Goal: Ask a question

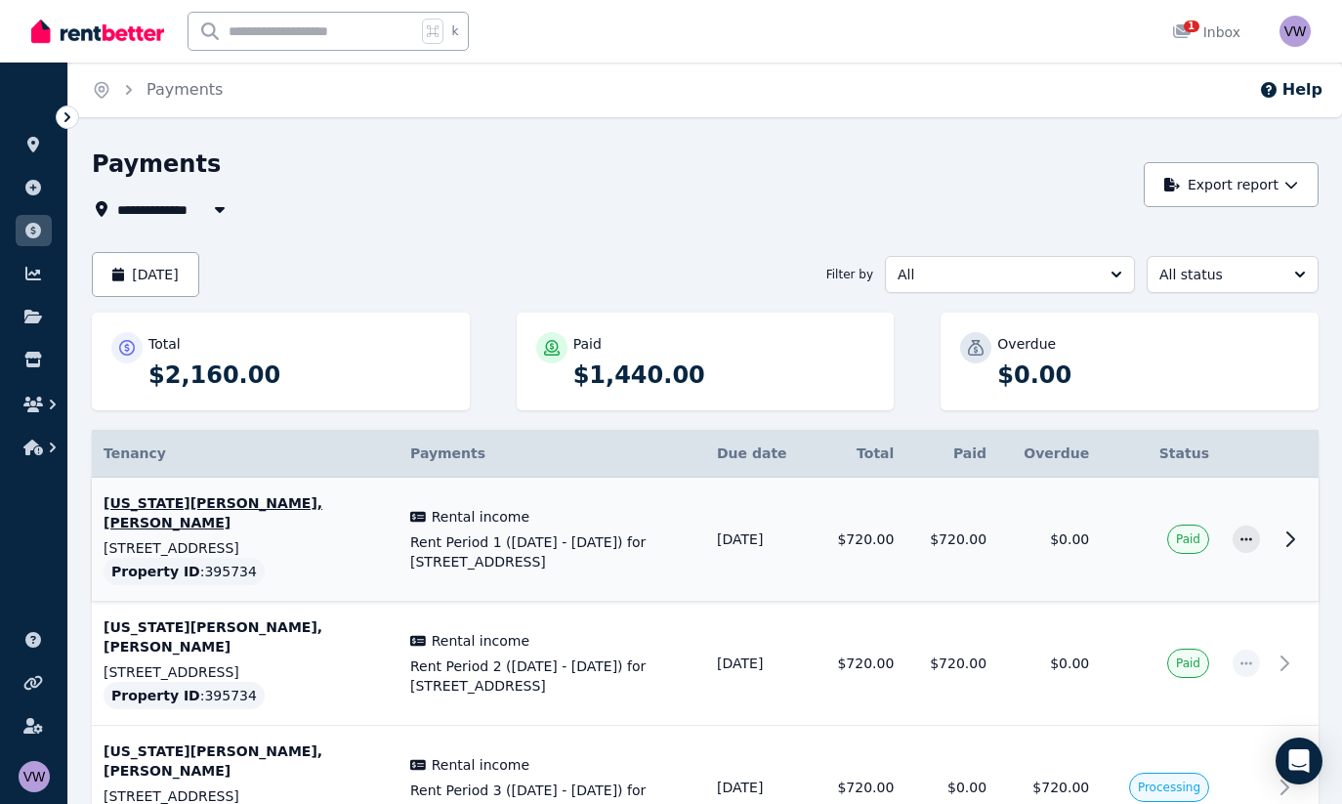
scroll to position [92, 0]
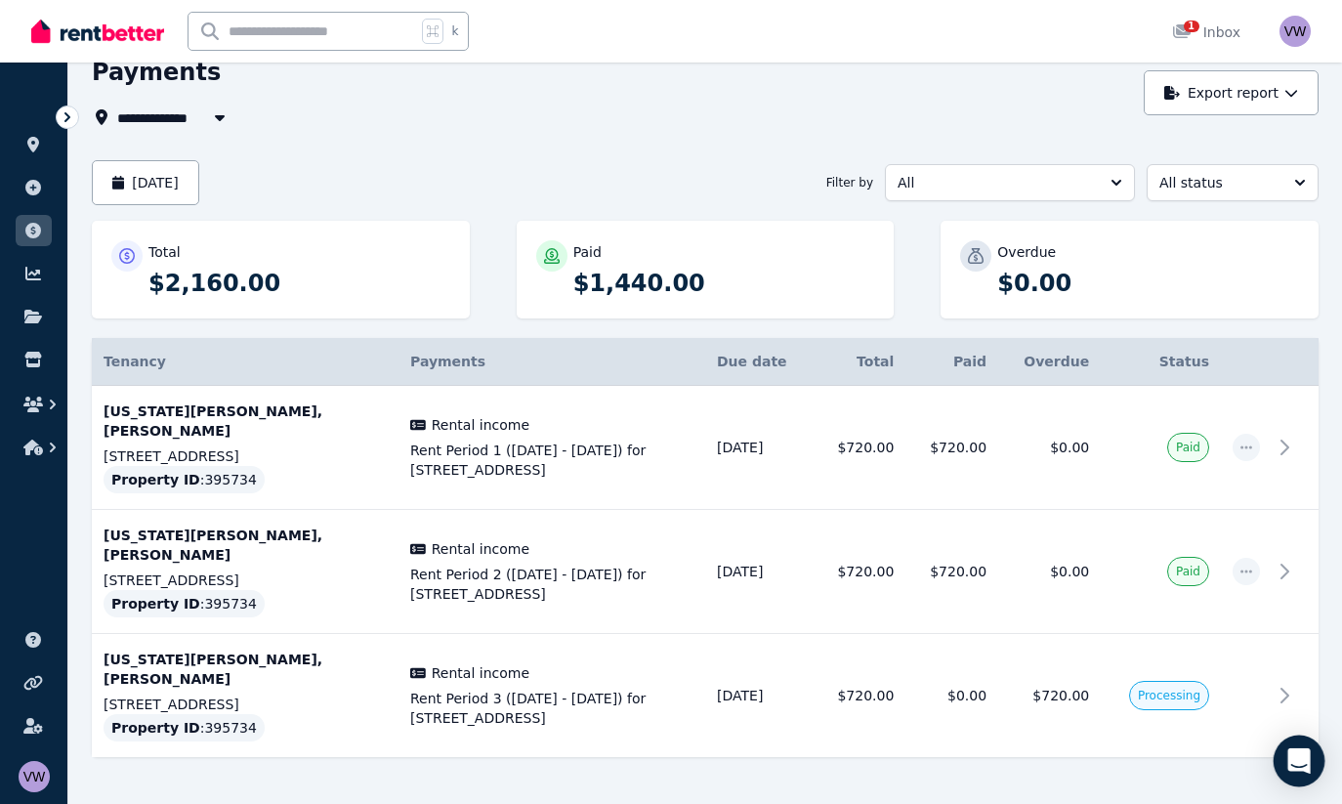
click at [1077, 754] on icon "Open Intercom Messenger" at bounding box center [1298, 760] width 22 height 25
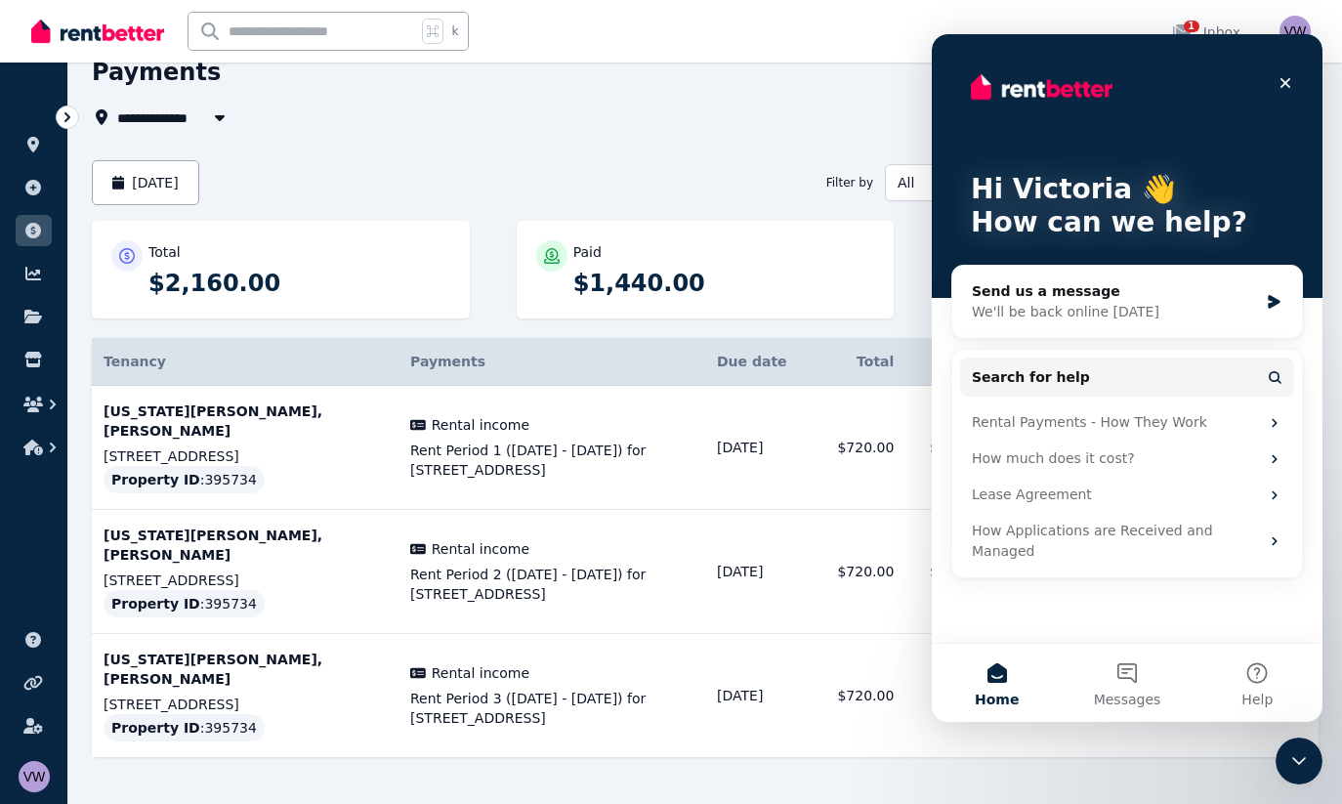
scroll to position [0, 0]
click at [1063, 299] on div "Send us a message" at bounding box center [1115, 291] width 286 height 21
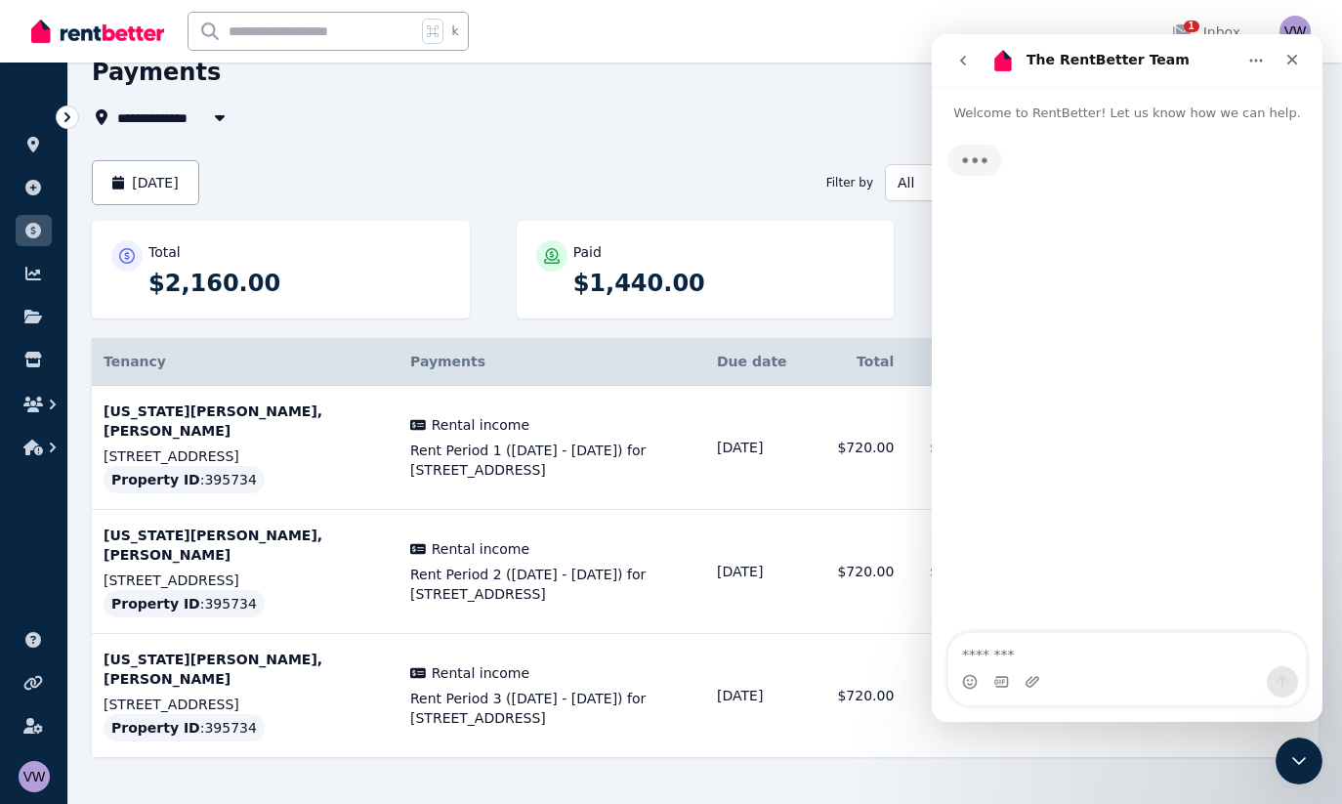
click at [1077, 659] on textarea "Message…" at bounding box center [1126, 649] width 357 height 33
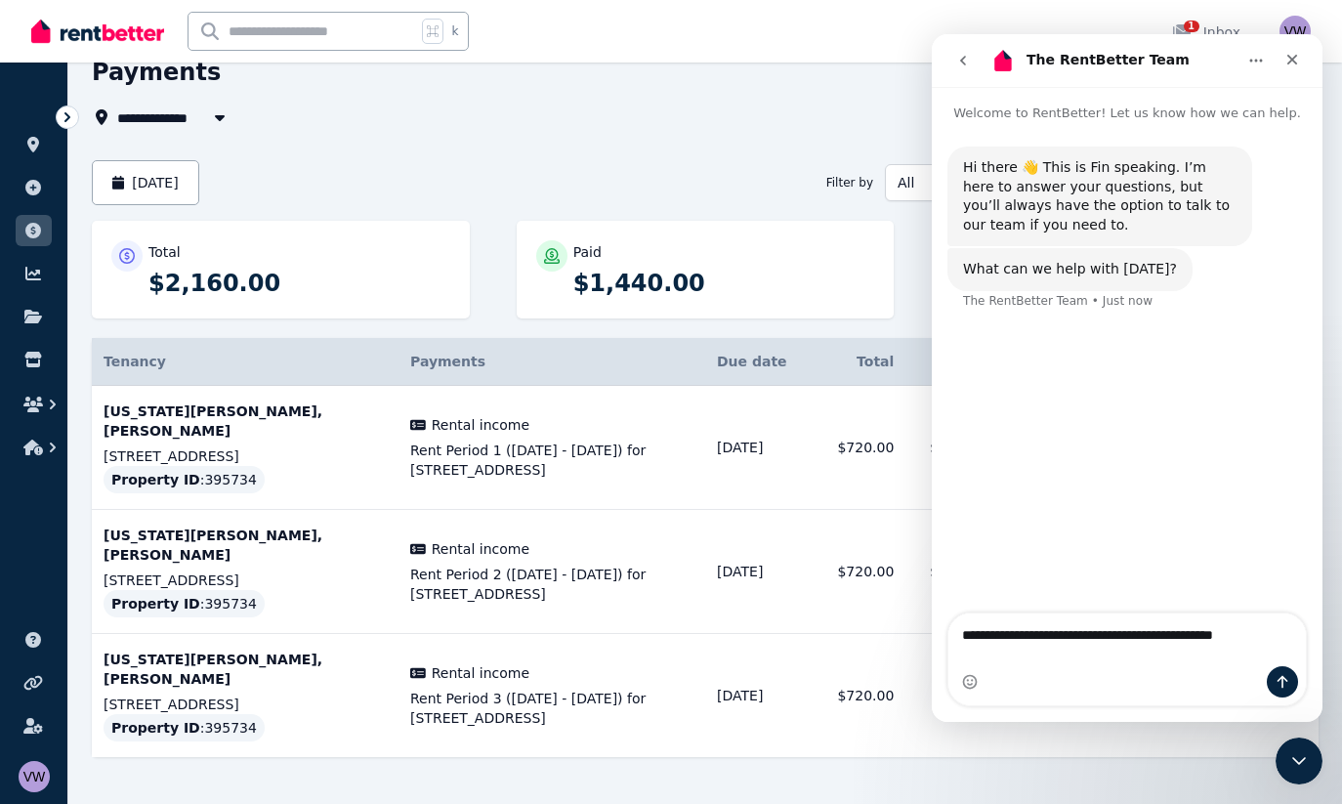
type textarea "**********"
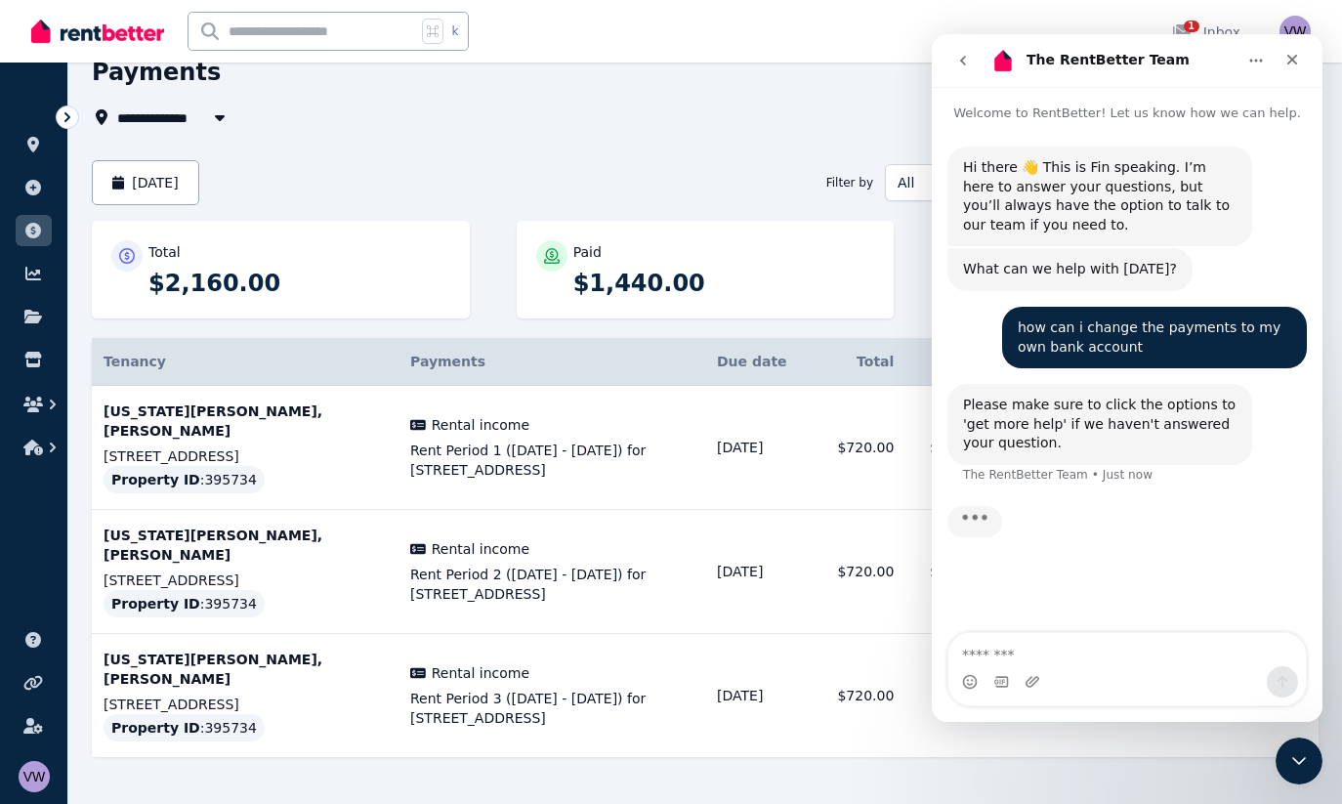
scroll to position [3, 0]
